Goal: Task Accomplishment & Management: Manage account settings

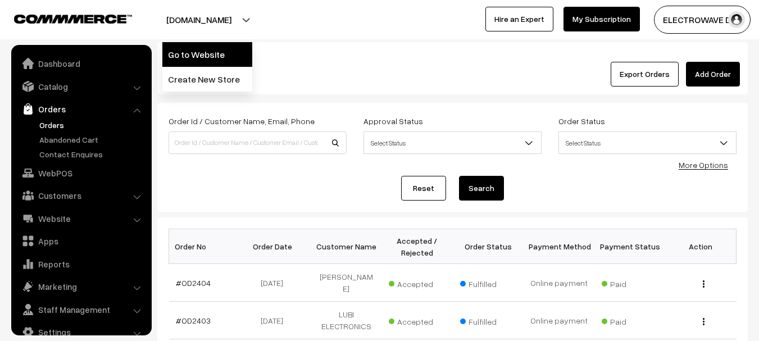
scroll to position [18, 0]
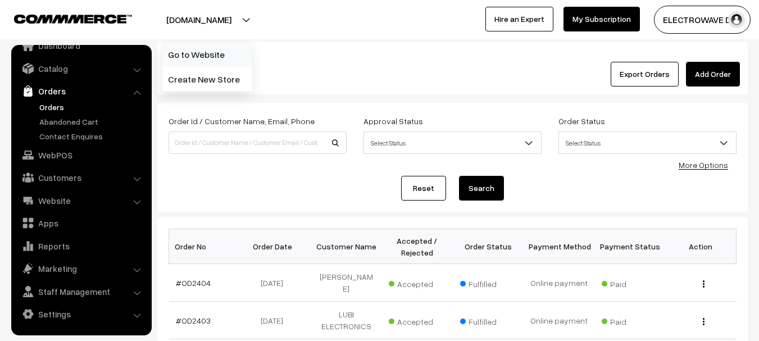
click at [219, 56] on link "Go to Website" at bounding box center [207, 54] width 90 height 25
click at [60, 105] on link "Orders" at bounding box center [92, 107] width 111 height 12
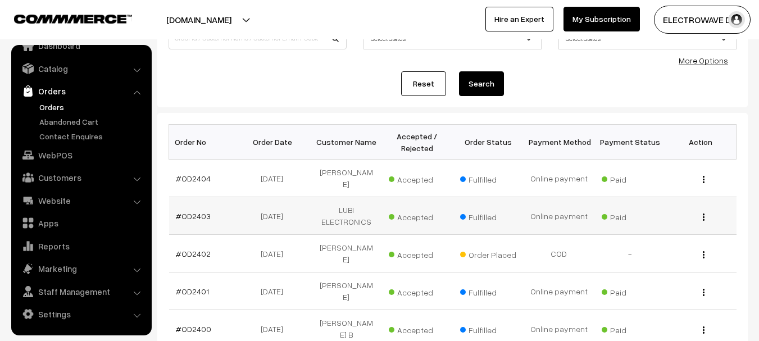
scroll to position [112, 0]
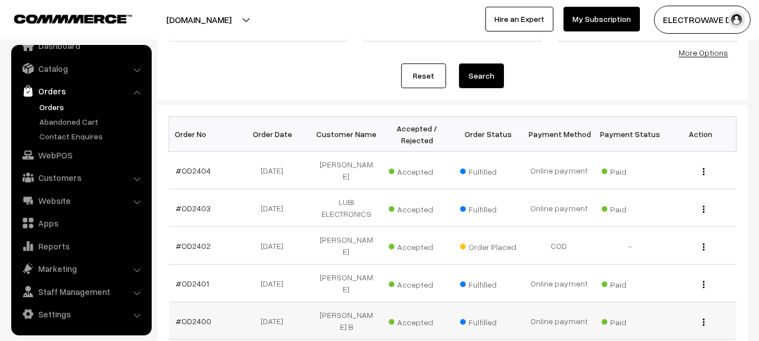
drag, startPoint x: 247, startPoint y: 168, endPoint x: 319, endPoint y: 284, distance: 136.6
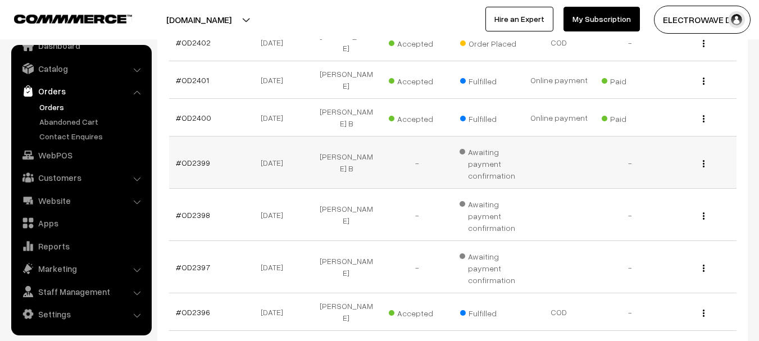
scroll to position [169, 0]
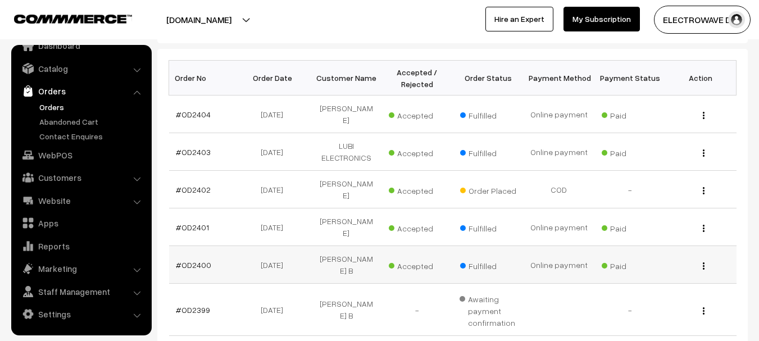
click at [540, 246] on td "Online payment" at bounding box center [559, 265] width 71 height 38
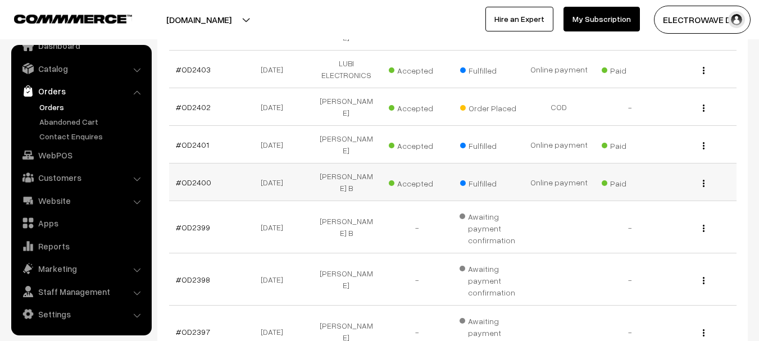
scroll to position [430, 0]
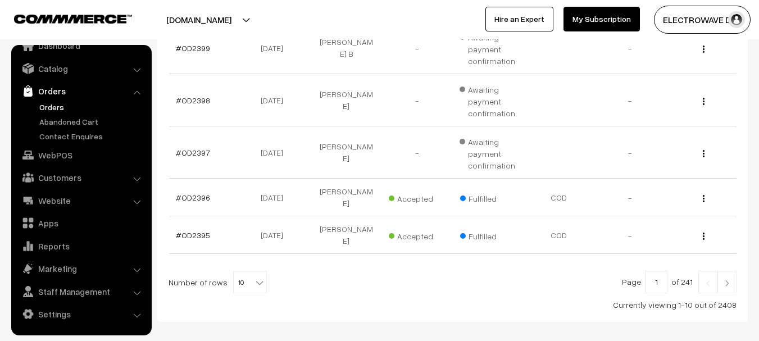
click at [725, 271] on link at bounding box center [726, 282] width 19 height 22
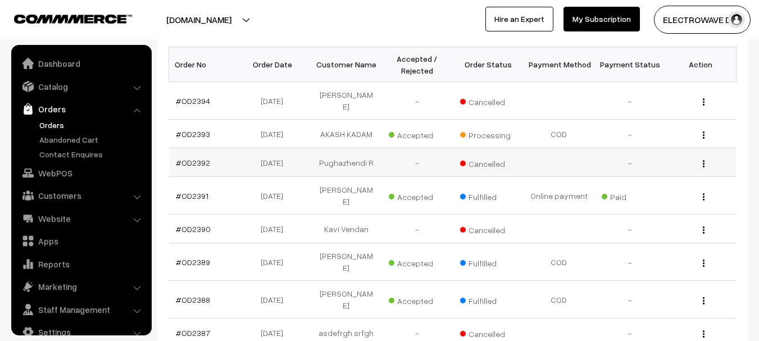
scroll to position [18, 0]
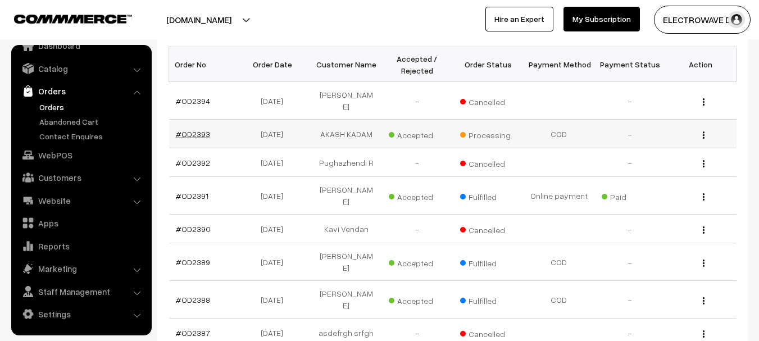
click at [193, 129] on link "#OD2393" at bounding box center [193, 134] width 34 height 10
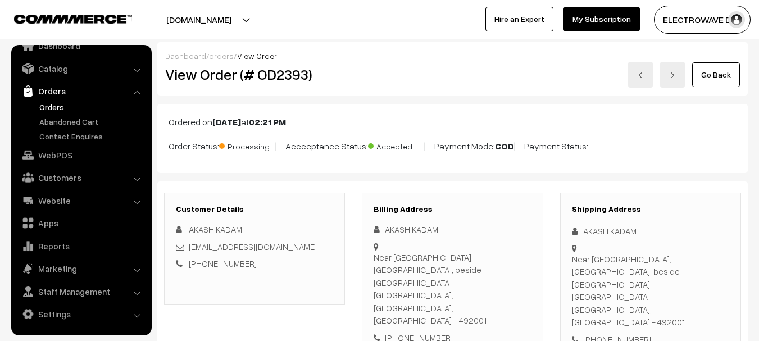
click at [62, 107] on link "Orders" at bounding box center [92, 107] width 111 height 12
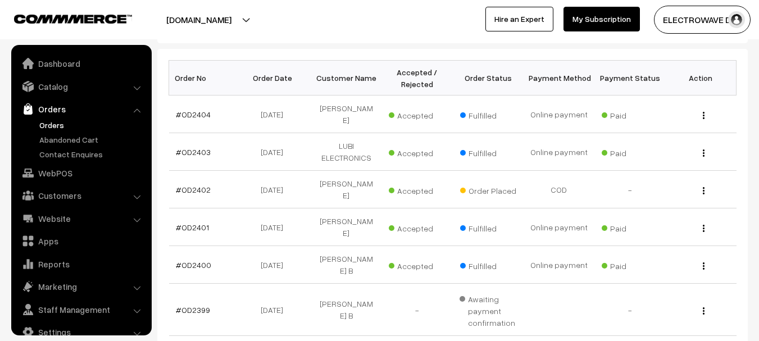
scroll to position [18, 0]
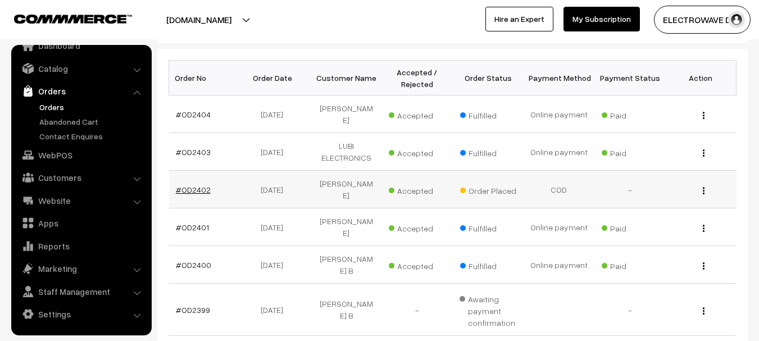
click at [183, 185] on link "#OD2402" at bounding box center [193, 190] width 35 height 10
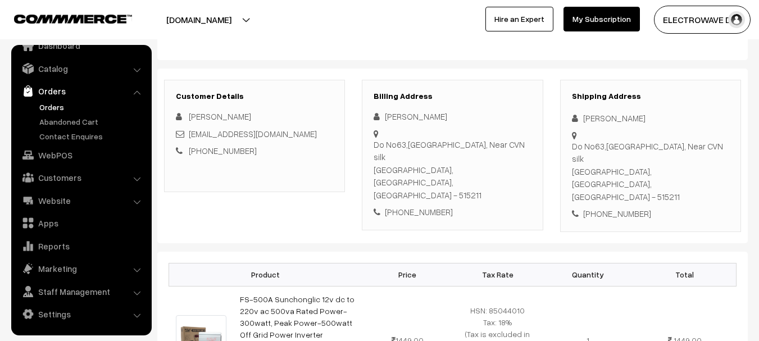
scroll to position [112, 0]
click at [51, 106] on link "Orders" at bounding box center [92, 107] width 111 height 12
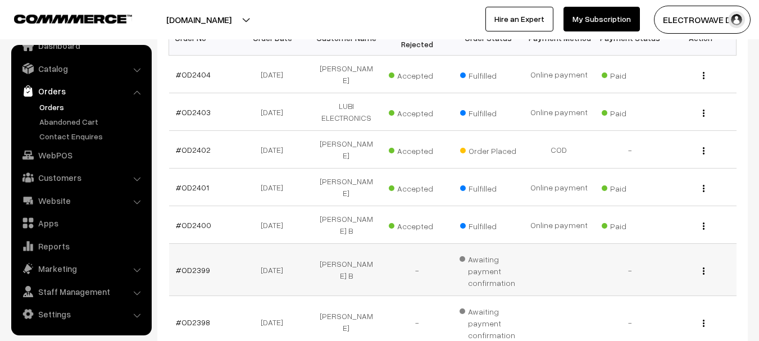
scroll to position [225, 0]
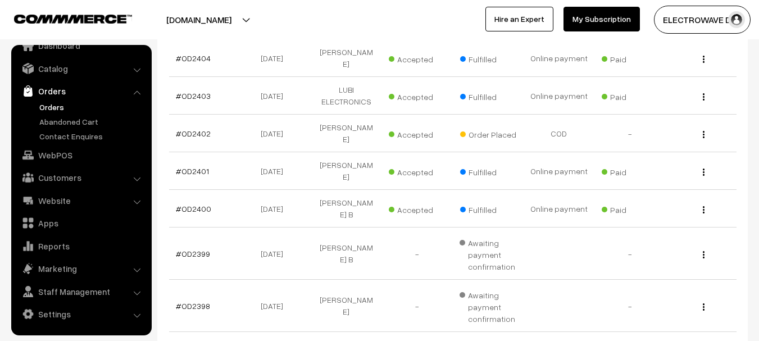
click at [229, 19] on button "[DOMAIN_NAME]" at bounding box center [199, 20] width 144 height 28
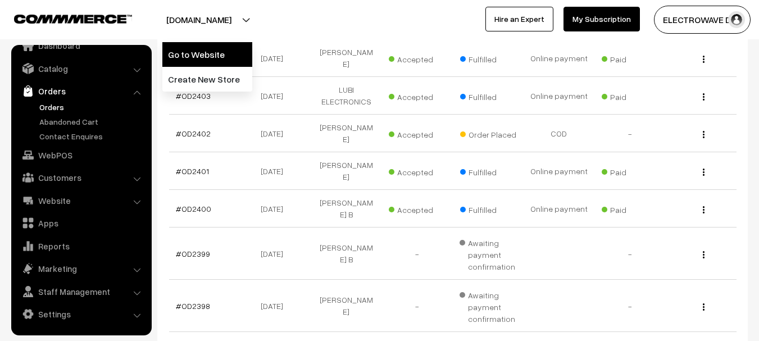
click at [219, 57] on link "Go to Website" at bounding box center [207, 54] width 90 height 25
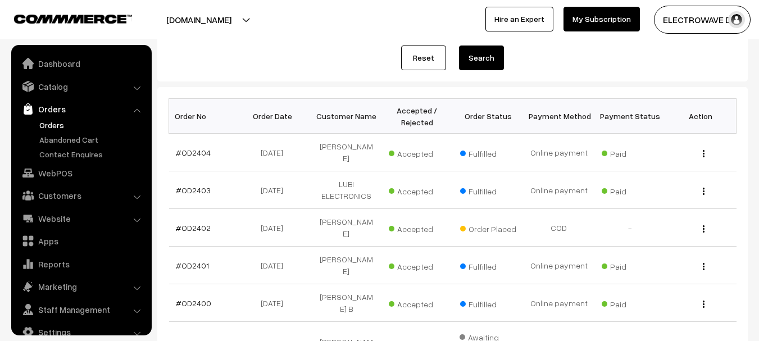
scroll to position [56, 0]
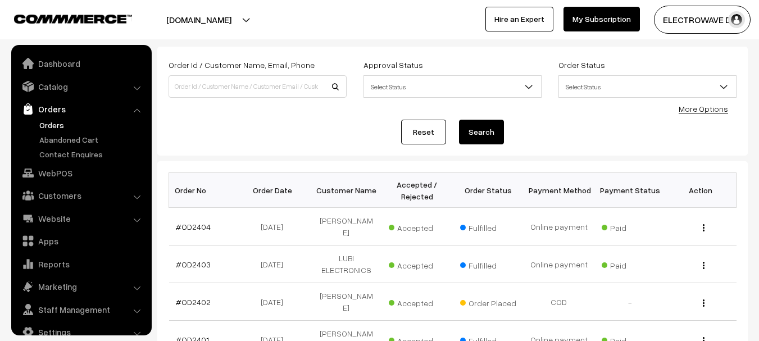
click at [47, 123] on link "Orders" at bounding box center [92, 125] width 111 height 12
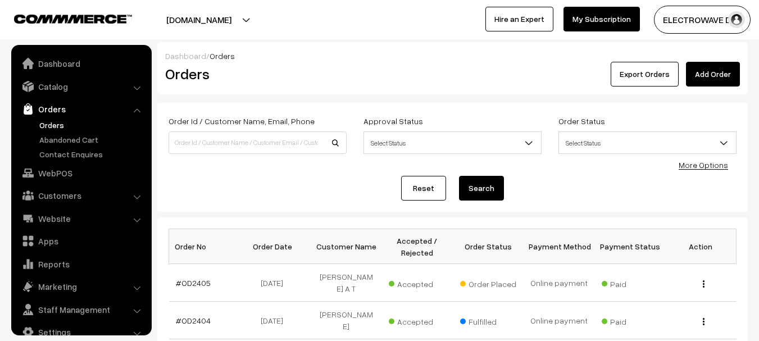
scroll to position [18, 0]
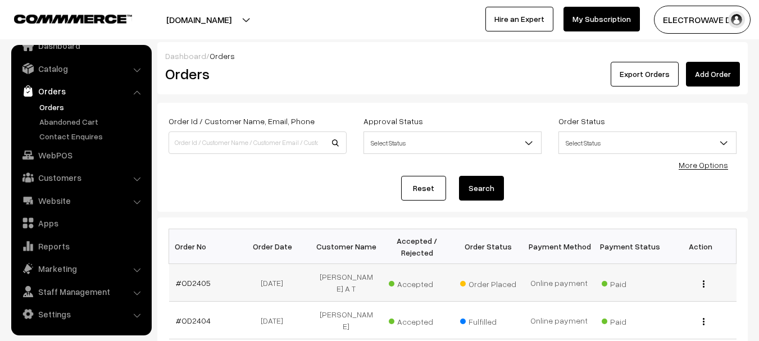
click at [198, 283] on td "#OD2405" at bounding box center [204, 283] width 71 height 38
click at [199, 278] on link "#OD2405" at bounding box center [193, 283] width 35 height 10
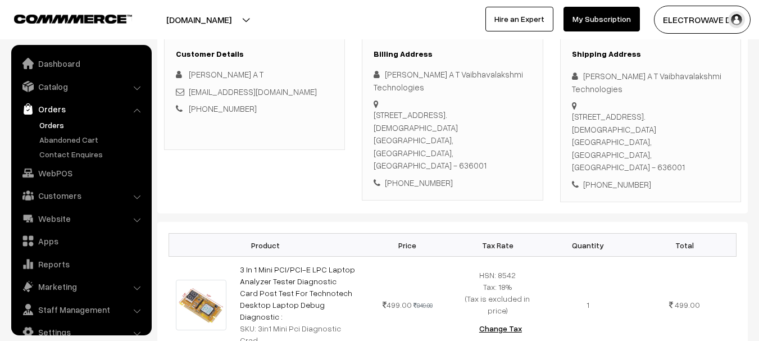
scroll to position [18, 0]
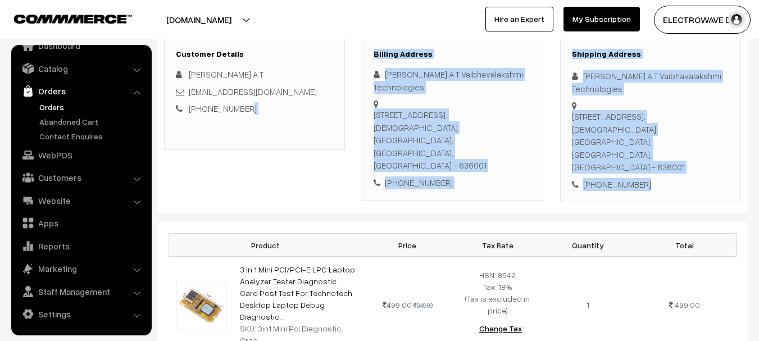
drag, startPoint x: 678, startPoint y: 161, endPoint x: 242, endPoint y: 138, distance: 436.6
click at [242, 138] on div "Customer Details soundarrajan A T pcsoundar@gmail.com +91 7200597020 Billing Ad…" at bounding box center [453, 120] width 594 height 165
click at [242, 138] on div "Customer Details soundarrajan A T pcsoundar@gmail.com +91 7200597020" at bounding box center [254, 94] width 181 height 112
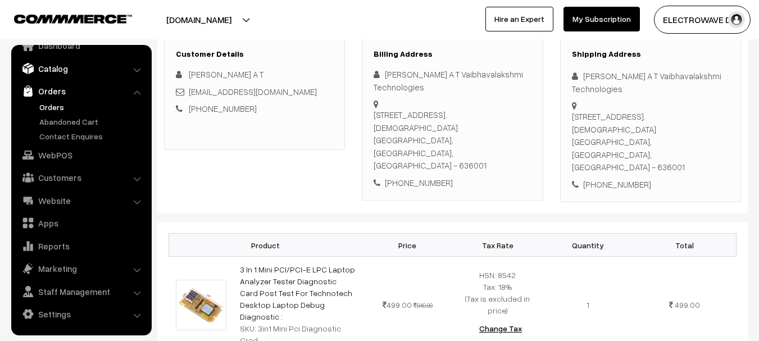
click at [53, 65] on link "Catalog" at bounding box center [81, 68] width 134 height 20
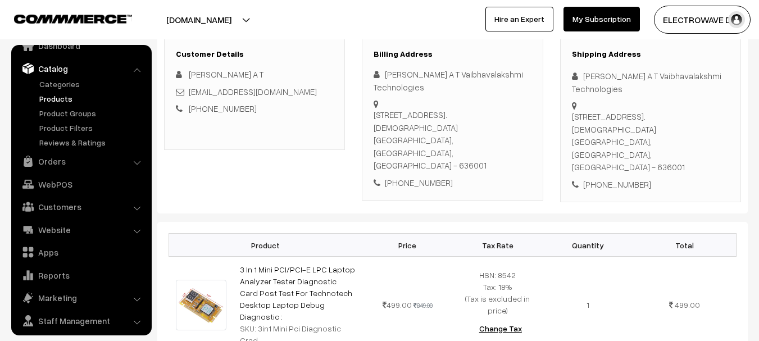
click at [53, 97] on link "Products" at bounding box center [92, 99] width 111 height 12
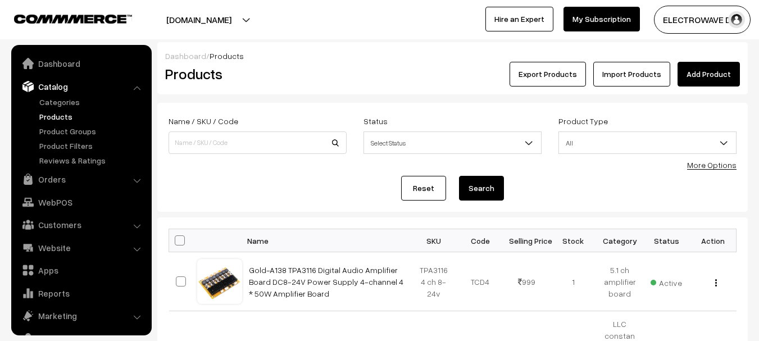
scroll to position [31, 0]
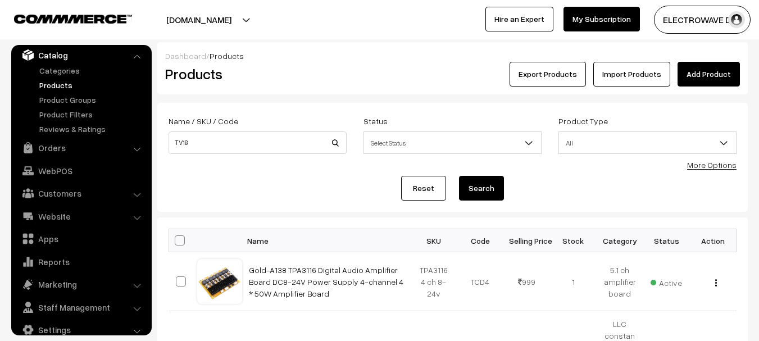
type input "TV18"
click at [459, 176] on button "Search" at bounding box center [481, 188] width 45 height 25
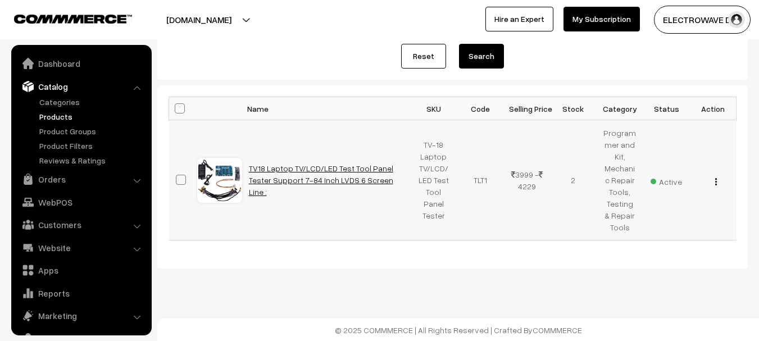
scroll to position [31, 0]
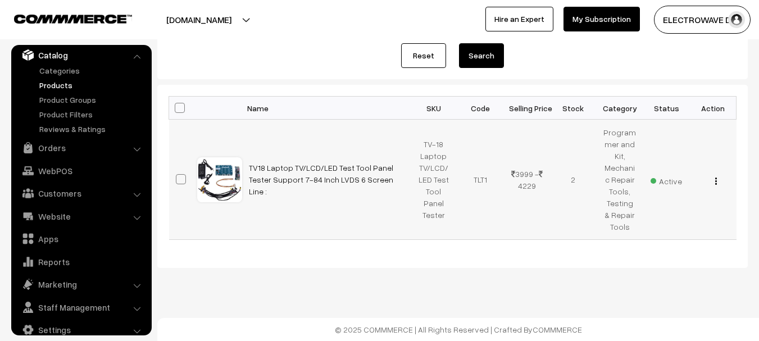
click at [715, 180] on img "button" at bounding box center [716, 181] width 2 height 7
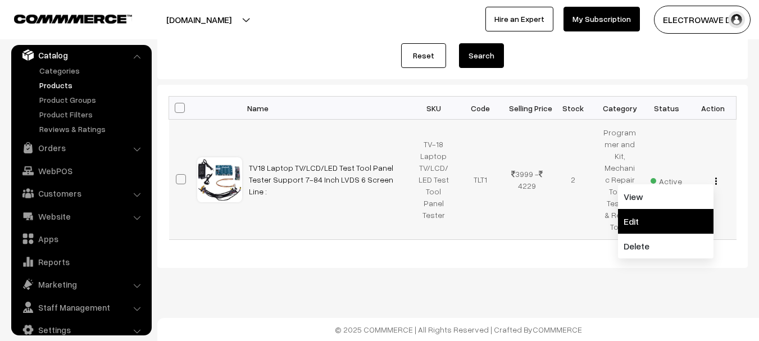
click at [656, 218] on link "Edit" at bounding box center [666, 221] width 96 height 25
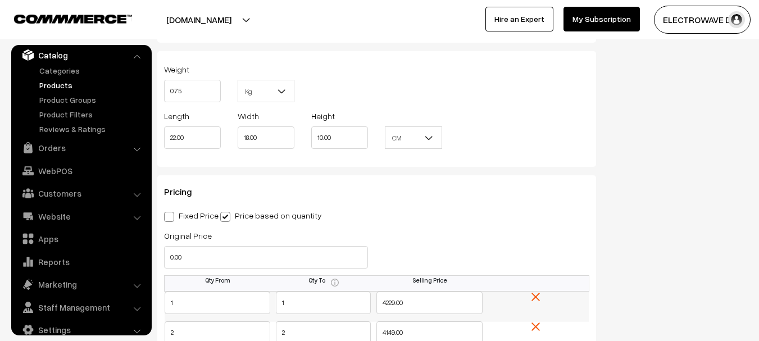
scroll to position [899, 0]
click at [222, 20] on button "[DOMAIN_NAME]" at bounding box center [199, 20] width 144 height 28
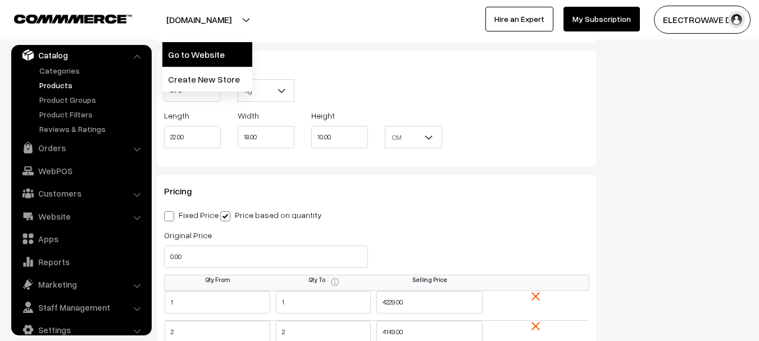
click at [223, 51] on link "Go to Website" at bounding box center [207, 54] width 90 height 25
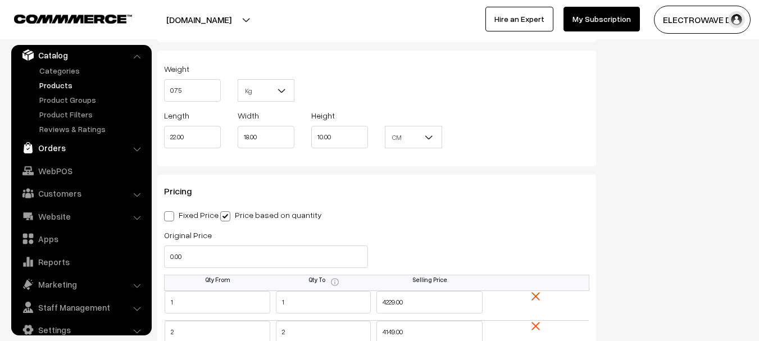
click at [48, 149] on link "Orders" at bounding box center [81, 148] width 134 height 20
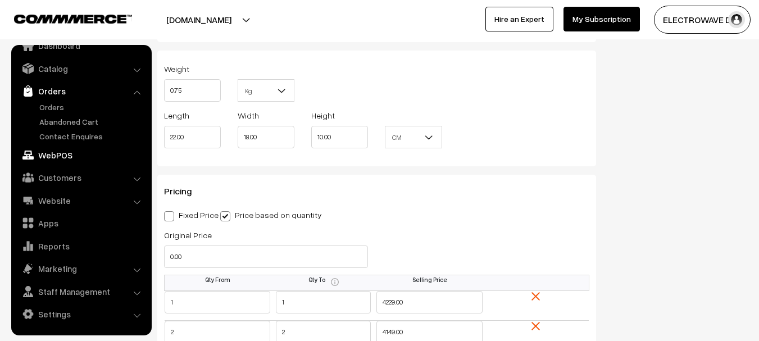
scroll to position [18, 0]
click at [52, 110] on link "Orders" at bounding box center [92, 107] width 111 height 12
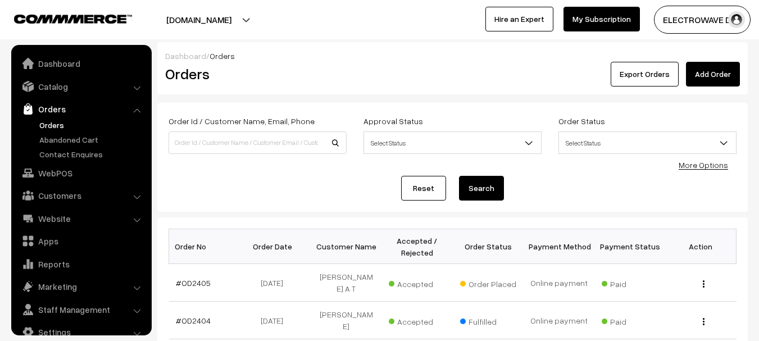
scroll to position [18, 0]
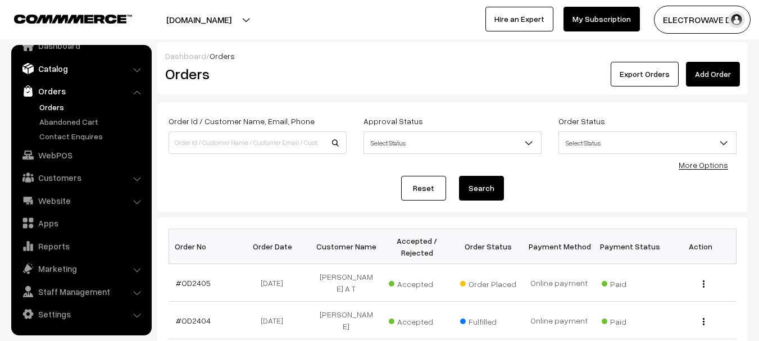
click at [63, 67] on link "Catalog" at bounding box center [81, 68] width 134 height 20
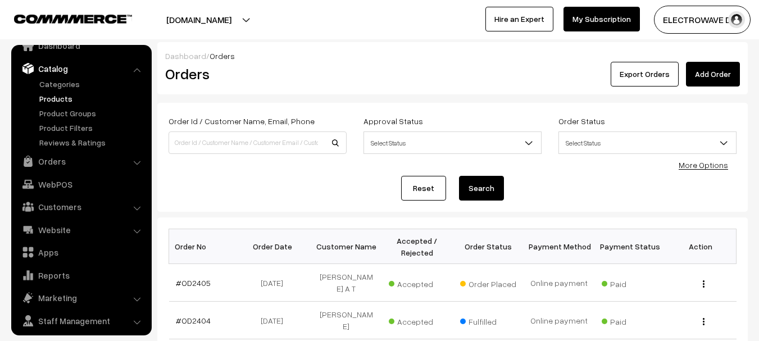
click at [57, 95] on link "Products" at bounding box center [92, 99] width 111 height 12
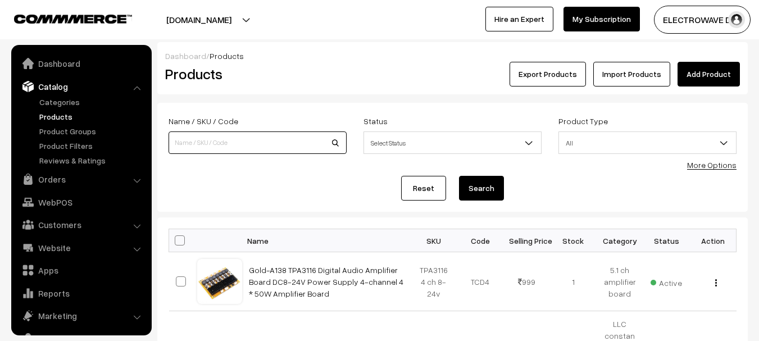
scroll to position [31, 0]
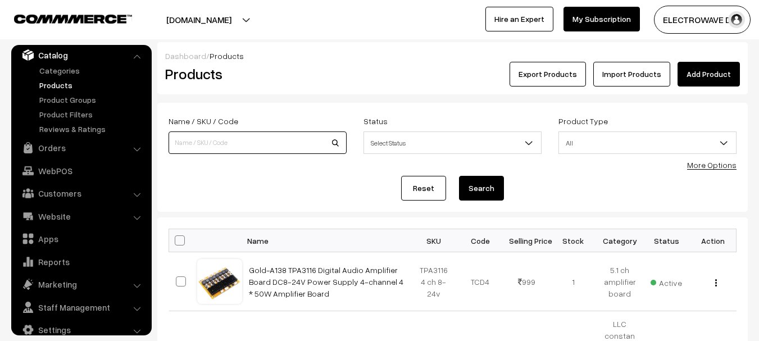
click at [276, 145] on input at bounding box center [258, 142] width 178 height 22
type input "56"
click at [459, 176] on button "Search" at bounding box center [481, 188] width 45 height 25
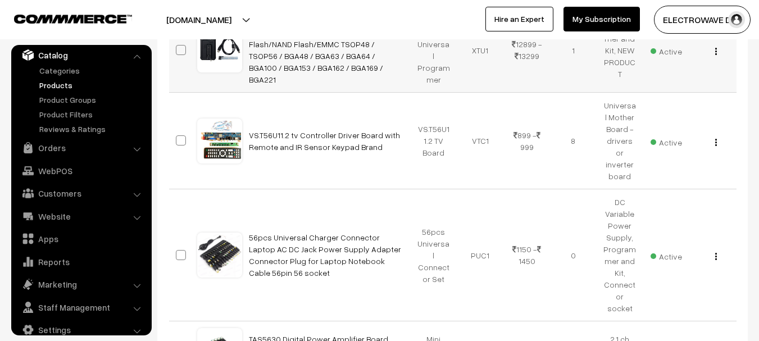
scroll to position [337, 0]
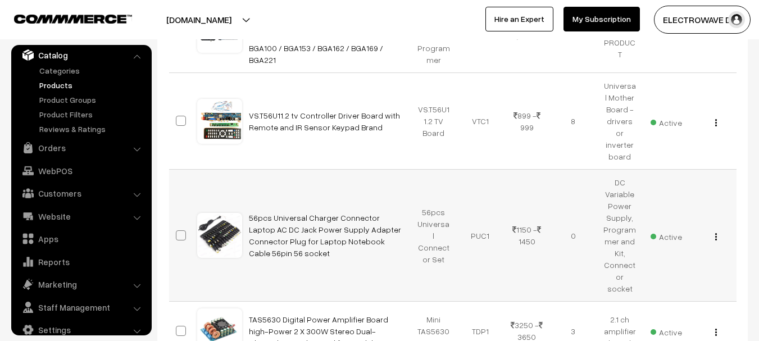
click at [716, 233] on img "button" at bounding box center [716, 236] width 2 height 7
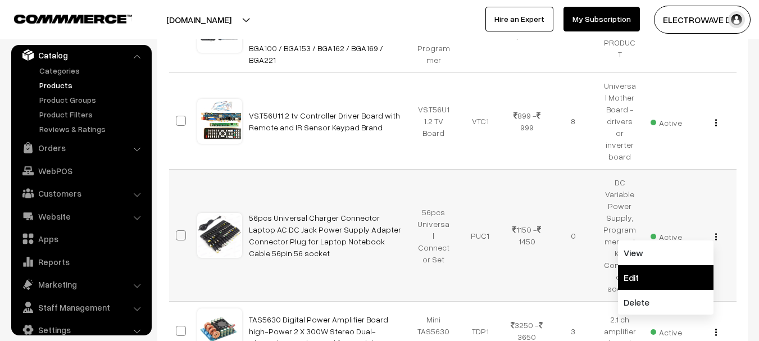
click at [655, 265] on link "Edit" at bounding box center [666, 277] width 96 height 25
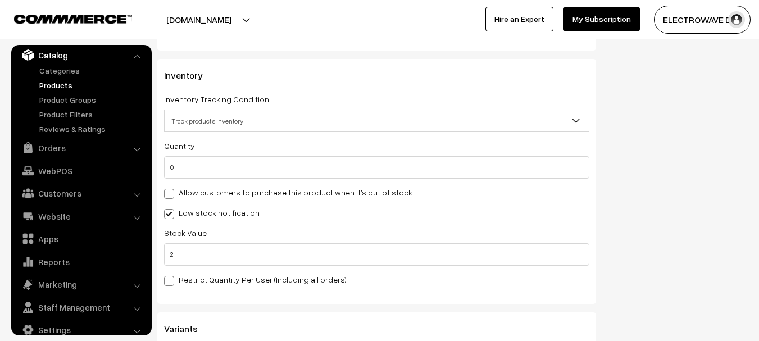
scroll to position [1517, 0]
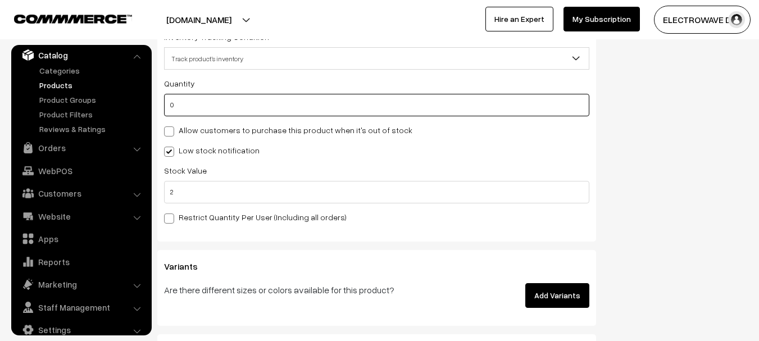
drag, startPoint x: 206, startPoint y: 107, endPoint x: 158, endPoint y: 117, distance: 48.9
click at [158, 117] on div "Inventory Inventory Tracking Condition Don't track inventory Track product's in…" at bounding box center [376, 119] width 439 height 245
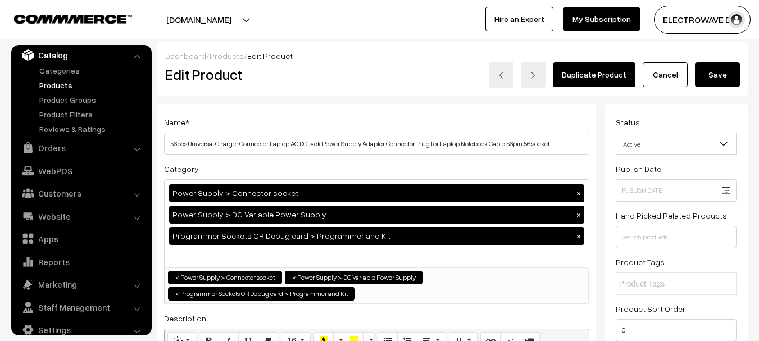
type input "10"
click at [711, 66] on button "Save" at bounding box center [717, 74] width 45 height 25
